Goal: Task Accomplishment & Management: Manage account settings

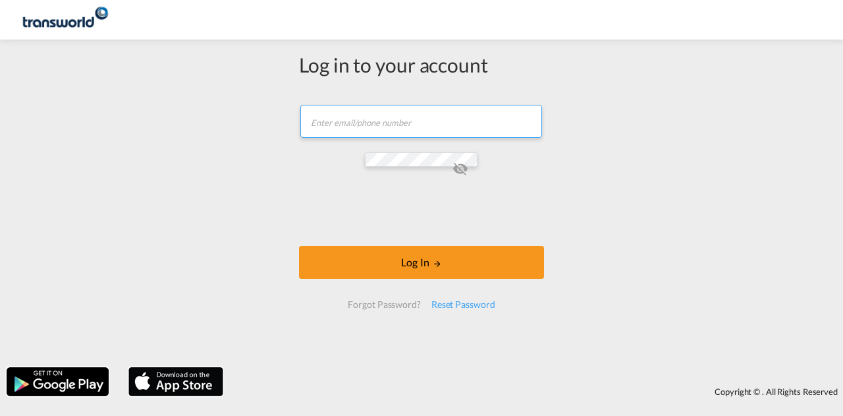
click at [300, 138] on input "text" at bounding box center [421, 121] width 242 height 33
paste input "[PERSON_NAME][EMAIL_ADDRESS][DOMAIN_NAME]"
type input "[PERSON_NAME][EMAIL_ADDRESS][DOMAIN_NAME]"
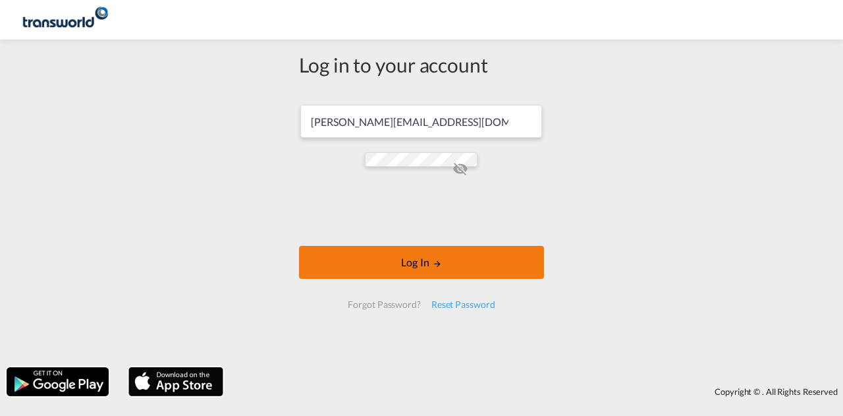
click at [299, 246] on button "Log In" at bounding box center [421, 262] width 245 height 33
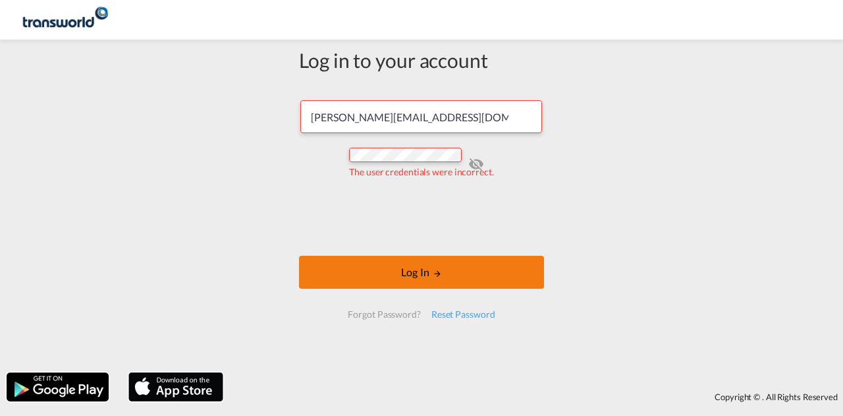
click at [299, 256] on button "Log In" at bounding box center [421, 272] width 245 height 33
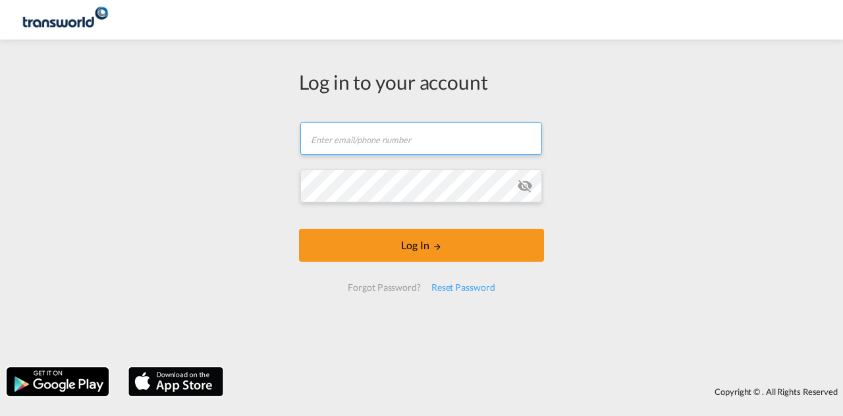
click at [367, 142] on input "text" at bounding box center [421, 138] width 242 height 33
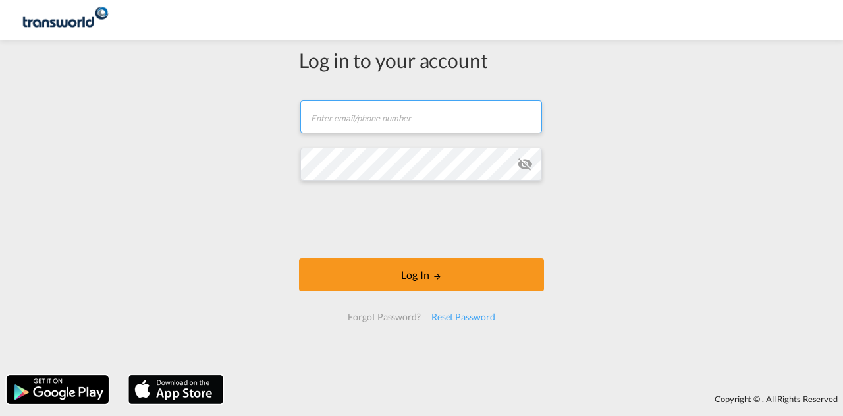
paste input "[EMAIL_ADDRESS][DOMAIN_NAME]"
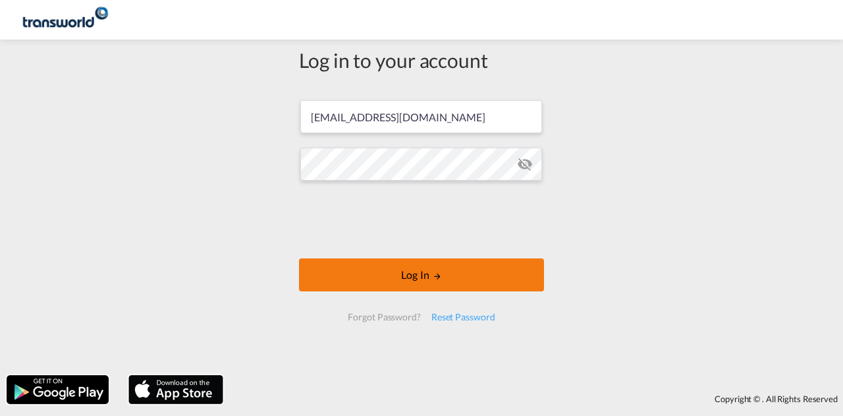
click at [382, 272] on button "Log In" at bounding box center [421, 274] width 245 height 33
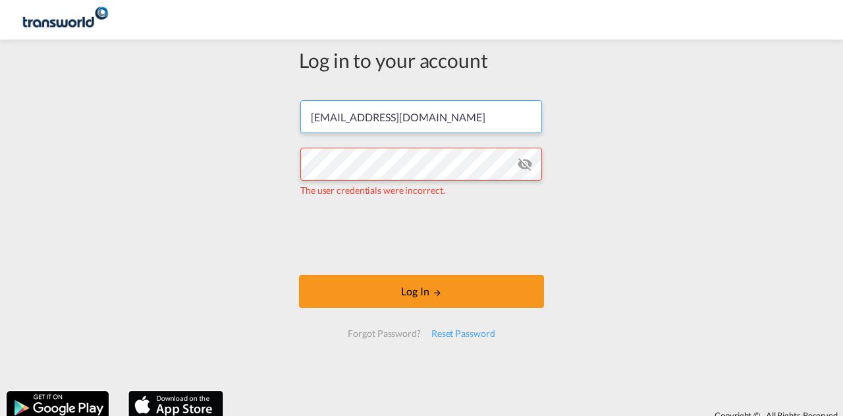
click at [305, 119] on input "[EMAIL_ADDRESS][DOMAIN_NAME]" at bounding box center [421, 116] width 242 height 33
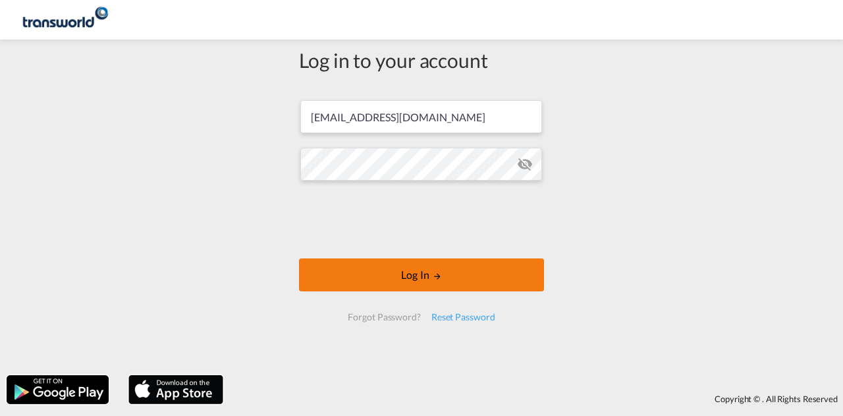
click at [362, 265] on button "Log In" at bounding box center [421, 274] width 245 height 33
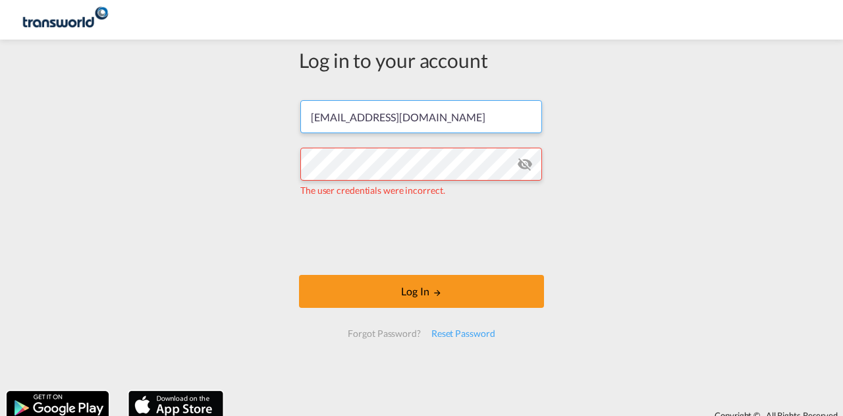
click at [307, 115] on input "[EMAIL_ADDRESS][DOMAIN_NAME]" at bounding box center [421, 116] width 242 height 33
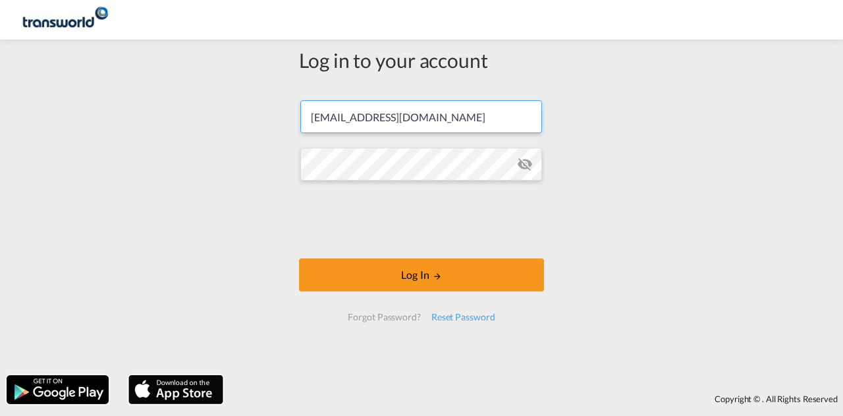
drag, startPoint x: 448, startPoint y: 118, endPoint x: 232, endPoint y: 108, distance: 215.6
click at [232, 108] on div "Log in to your account [EMAIL_ADDRESS][DOMAIN_NAME] Log In Forgot Password? Res…" at bounding box center [421, 207] width 843 height 322
paste input "[PERSON_NAME].murugan"
type input "[PERSON_NAME][EMAIL_ADDRESS][DOMAIN_NAME]"
click at [518, 167] on md-icon "icon-eye-off" at bounding box center [525, 164] width 16 height 16
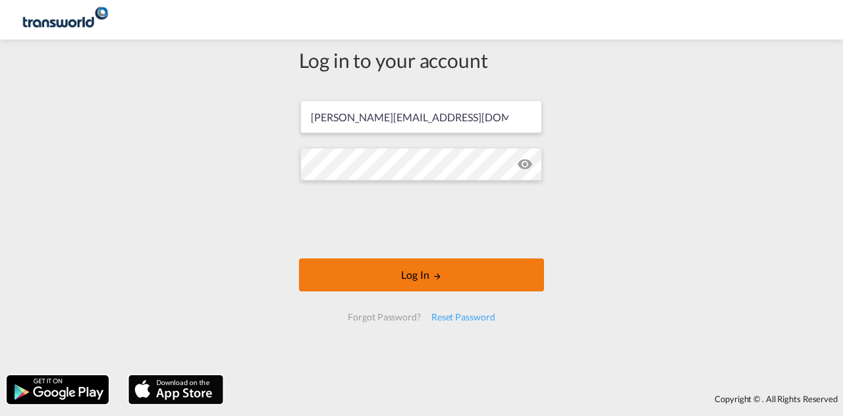
click at [406, 279] on button "Log In" at bounding box center [421, 274] width 245 height 33
